Goal: Navigation & Orientation: Find specific page/section

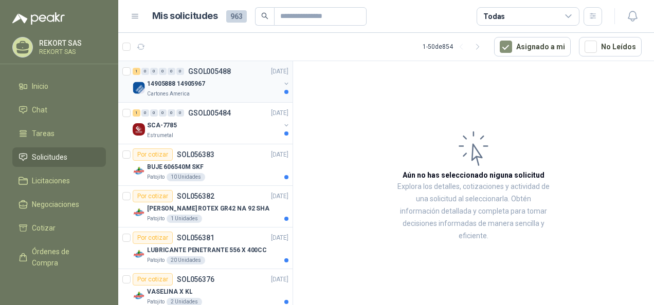
click at [202, 80] on p "14905888 14905967" at bounding box center [176, 84] width 58 height 10
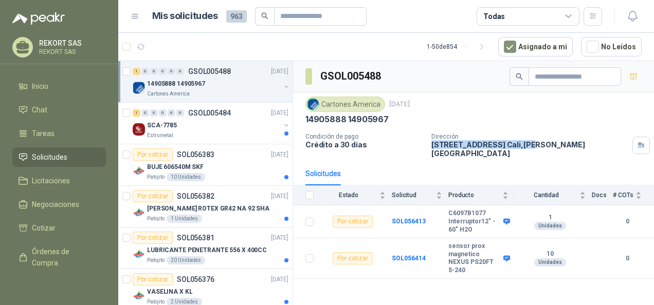
drag, startPoint x: 433, startPoint y: 145, endPoint x: 607, endPoint y: 152, distance: 173.4
click at [607, 152] on div "Cartones America [DATE] 14905888 14905967 Condición de pago Crédito a 30 días D…" at bounding box center [473, 127] width 361 height 69
drag, startPoint x: 607, startPoint y: 152, endPoint x: 519, endPoint y: 125, distance: 91.4
click at [520, 125] on div "Cartones America [DATE] 14905888 14905967 Condición de pago Crédito a 30 días D…" at bounding box center [473, 127] width 336 height 61
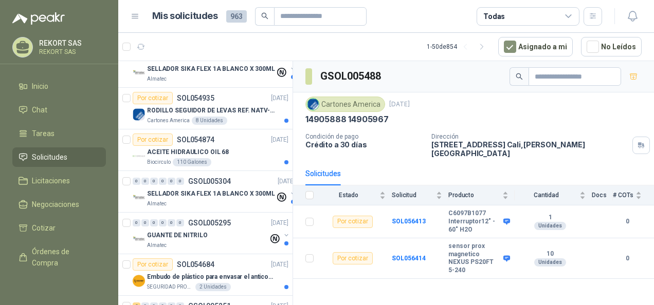
scroll to position [1848, 0]
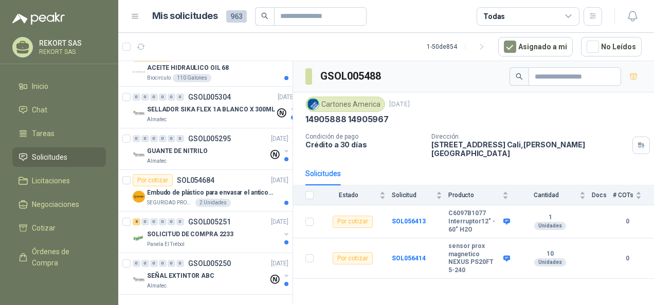
click at [47, 157] on span "Solicitudes" at bounding box center [49, 157] width 35 height 11
